Goal: Book appointment/travel/reservation

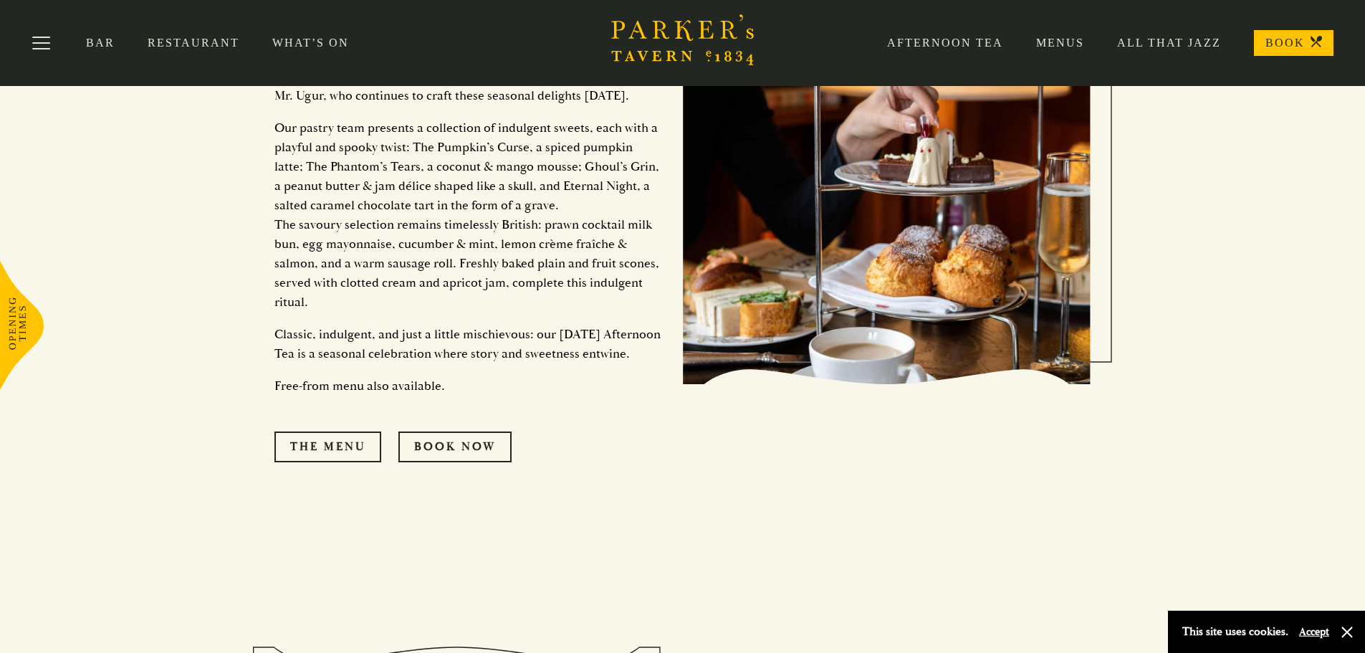
scroll to position [1505, 0]
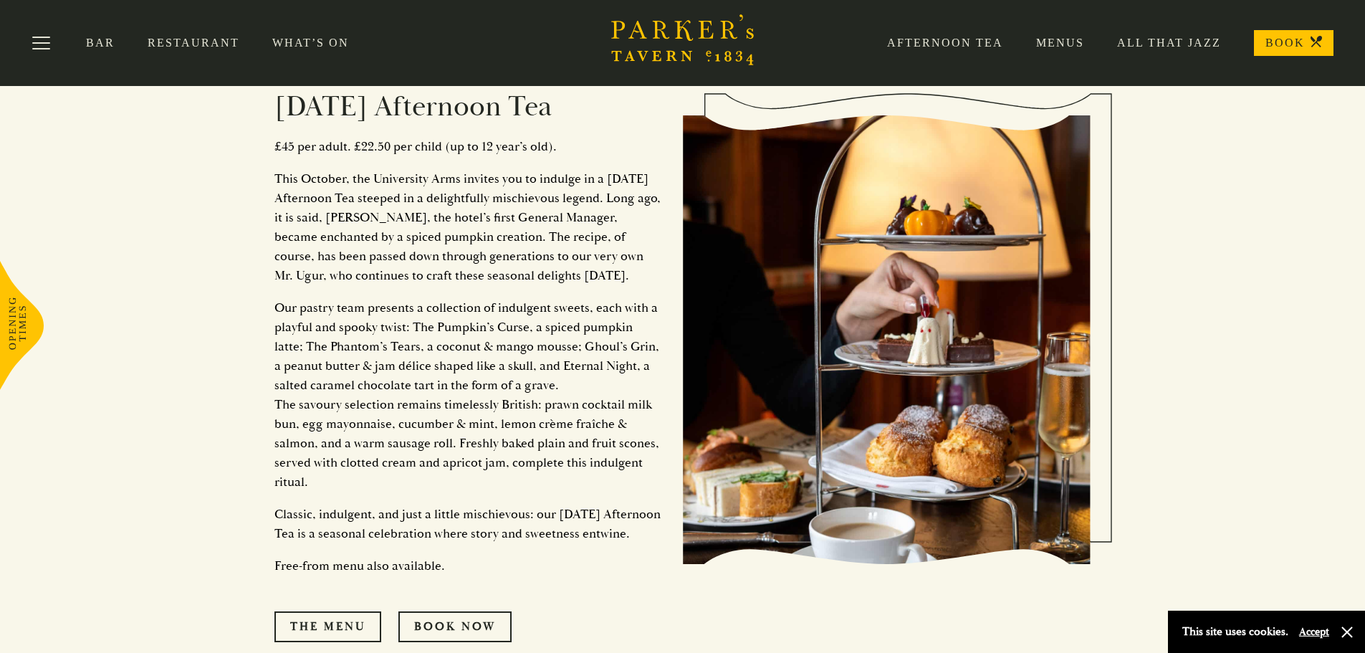
click at [1289, 38] on link "BOOK" at bounding box center [1294, 43] width 80 height 26
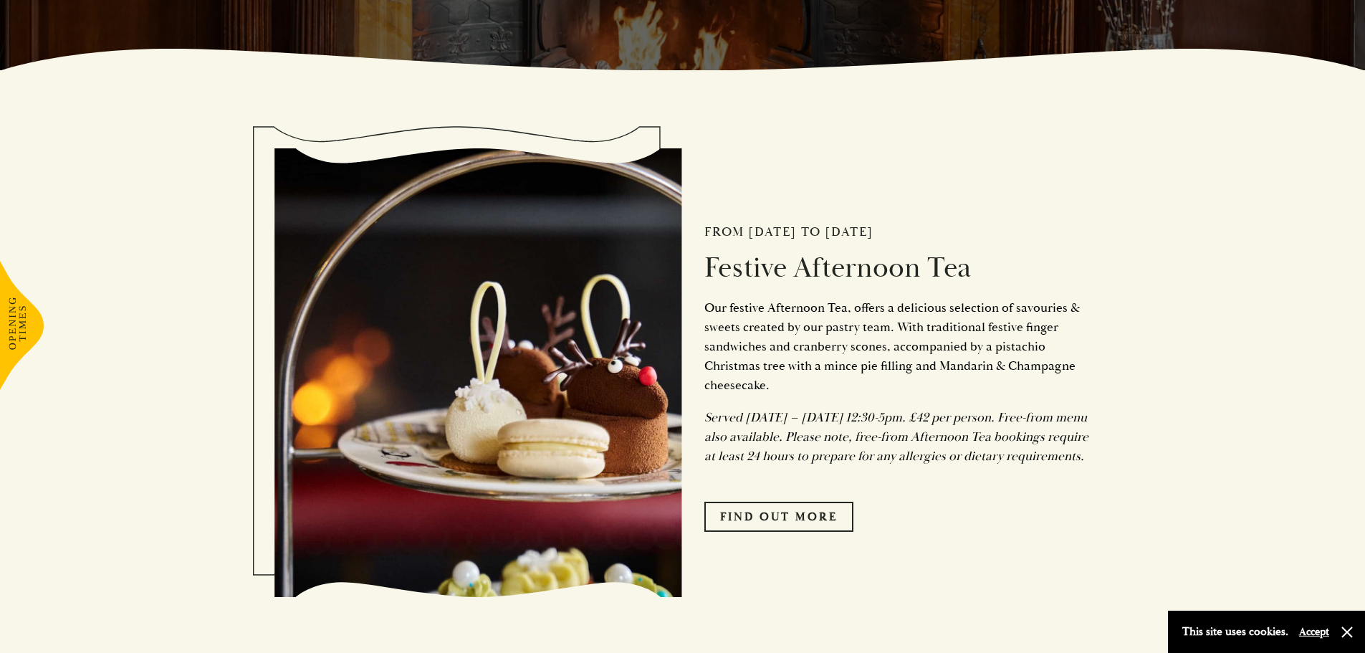
scroll to position [645, 0]
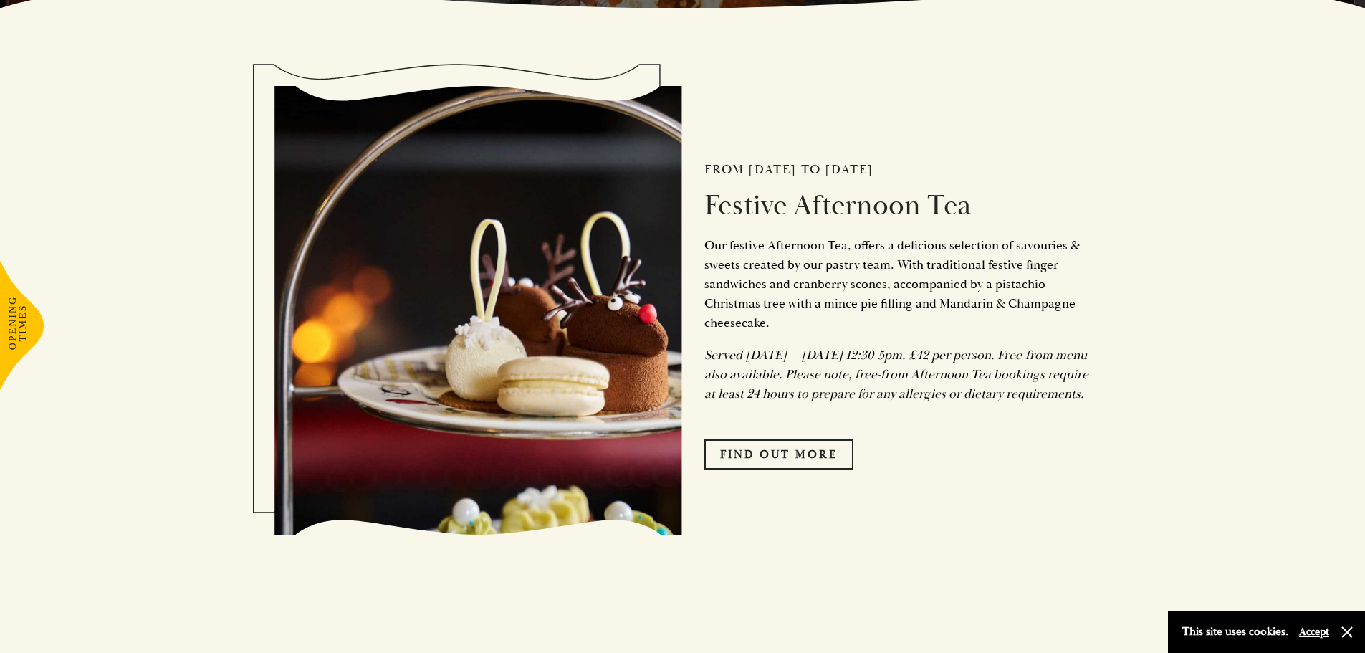
click at [1326, 634] on button "Accept" at bounding box center [1314, 632] width 30 height 14
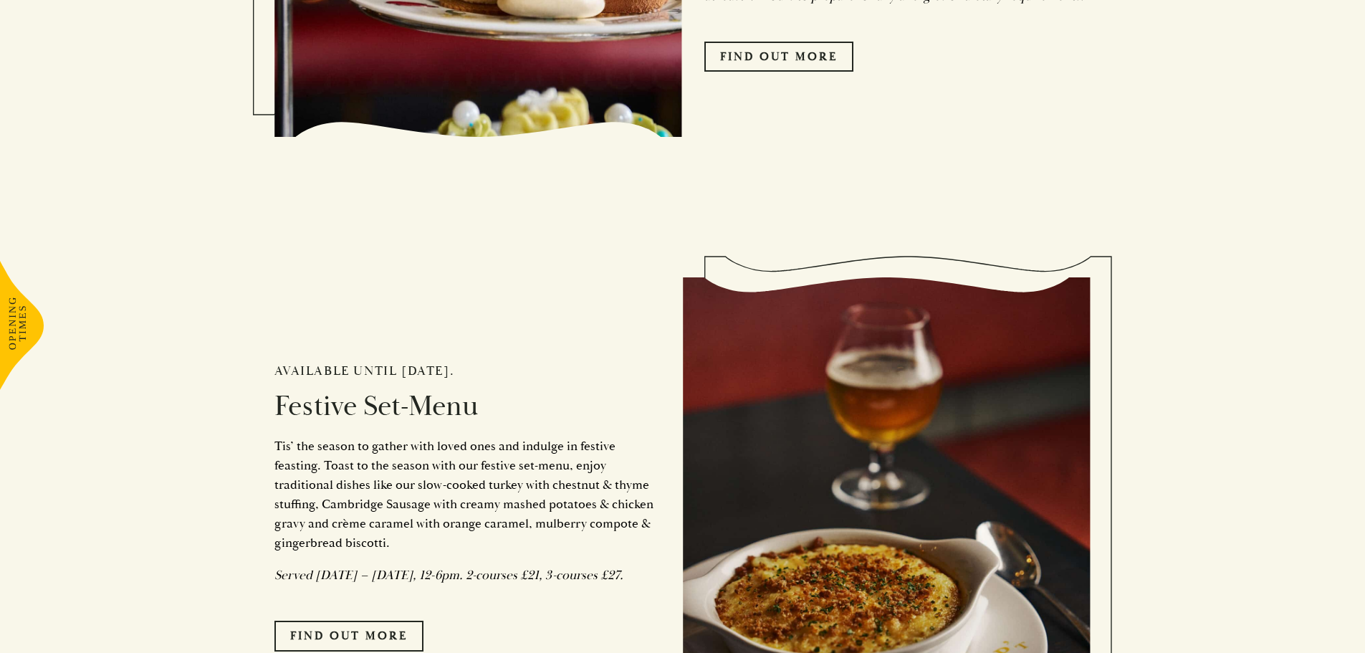
scroll to position [860, 0]
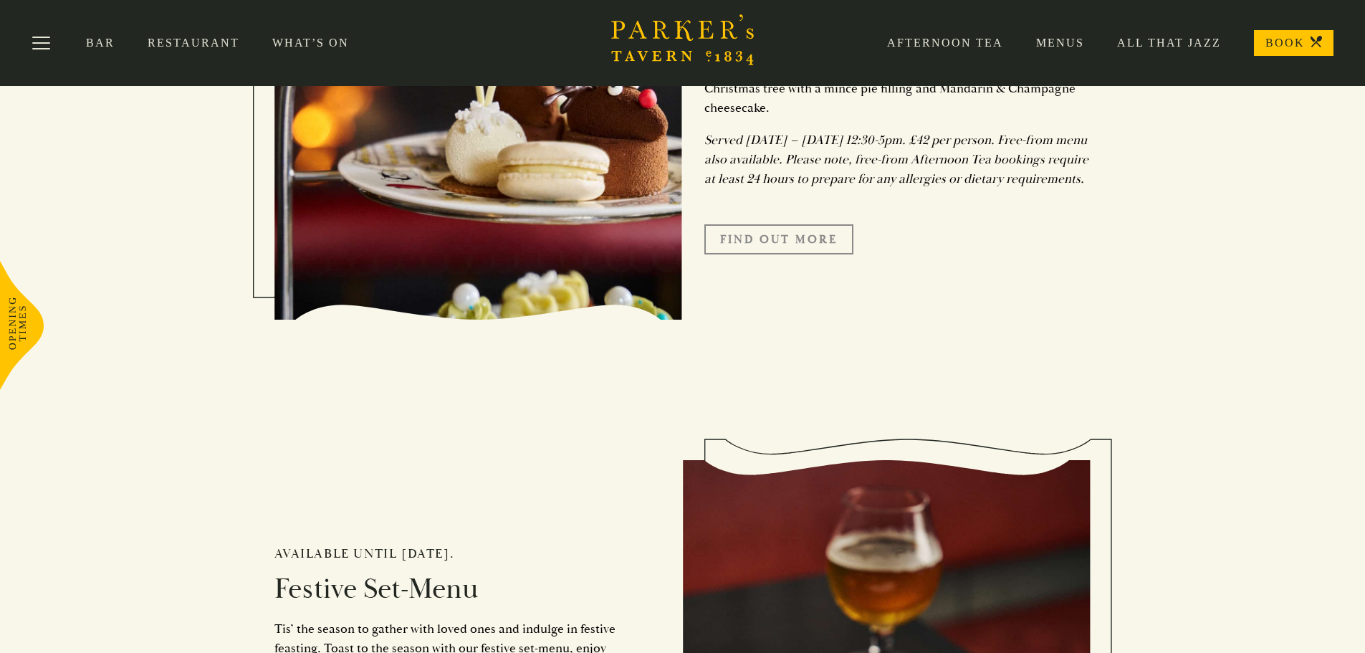
click at [773, 254] on link "FIND OUT MORE" at bounding box center [779, 239] width 149 height 30
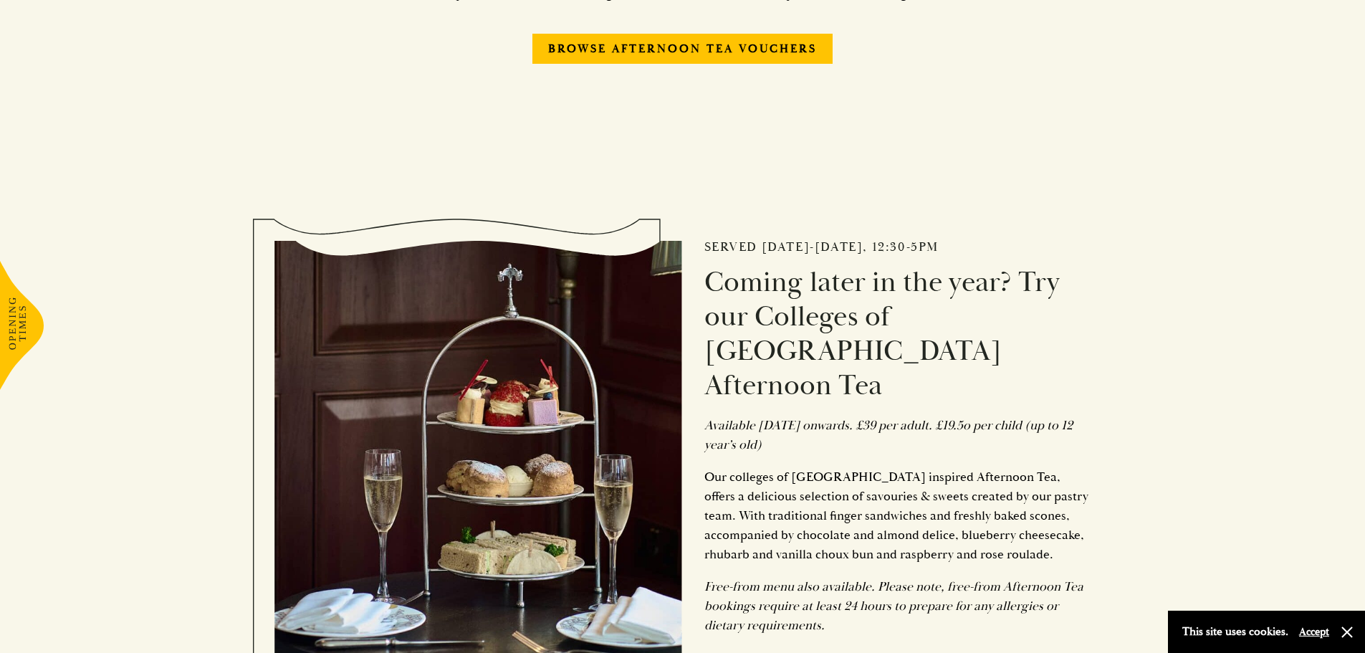
scroll to position [1648, 0]
